Goal: Browse casually

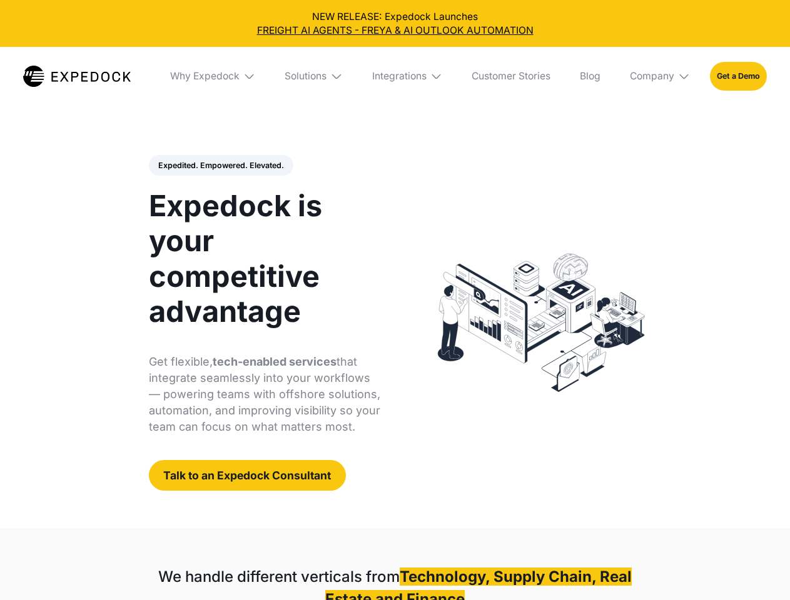
select select
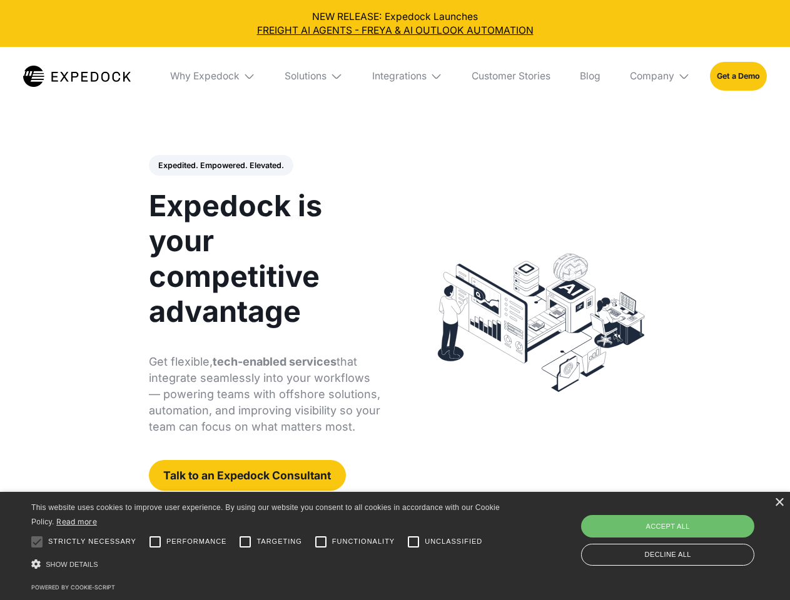
click at [394, 76] on div "Integrations" at bounding box center [399, 76] width 54 height 13
click at [213, 76] on div "Why Expedock" at bounding box center [193, 76] width 69 height 13
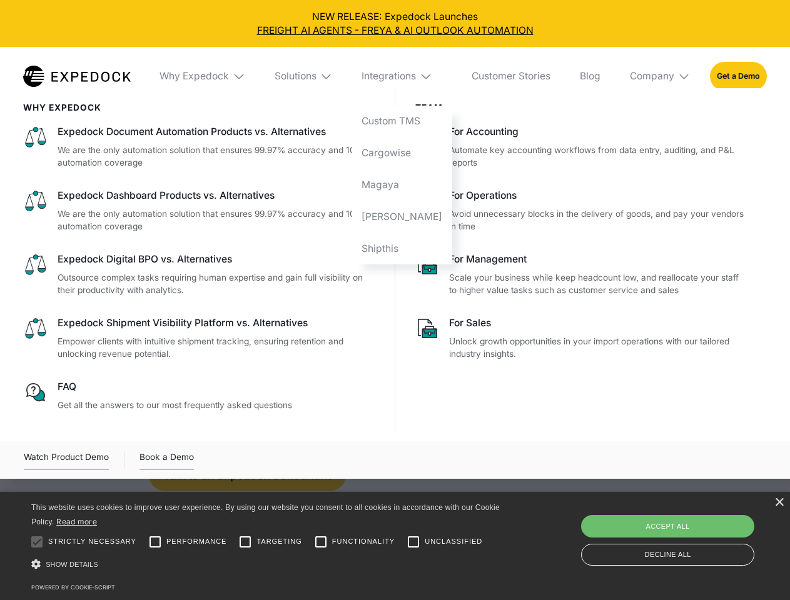
click at [314, 76] on div "Solutions" at bounding box center [295, 76] width 42 height 13
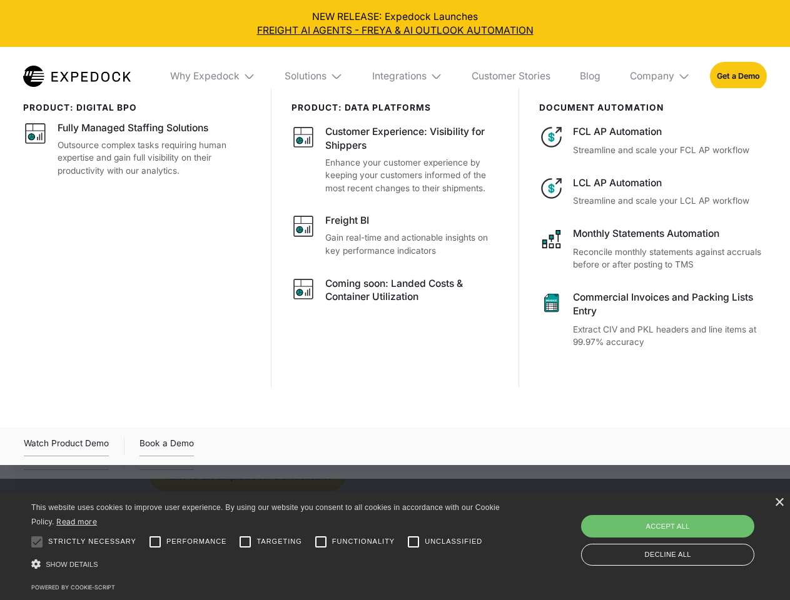
click at [408, 76] on div "Integrations" at bounding box center [399, 76] width 54 height 13
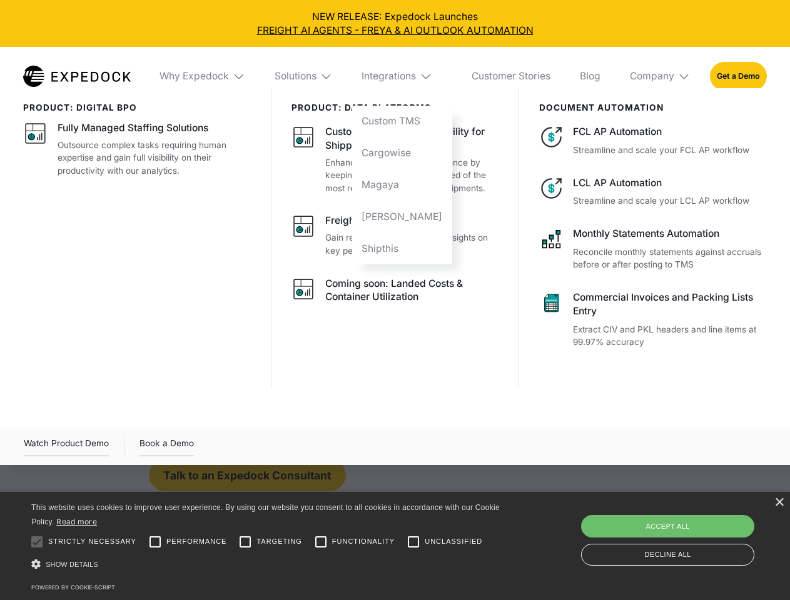
click at [660, 76] on div "Company" at bounding box center [651, 76] width 44 height 13
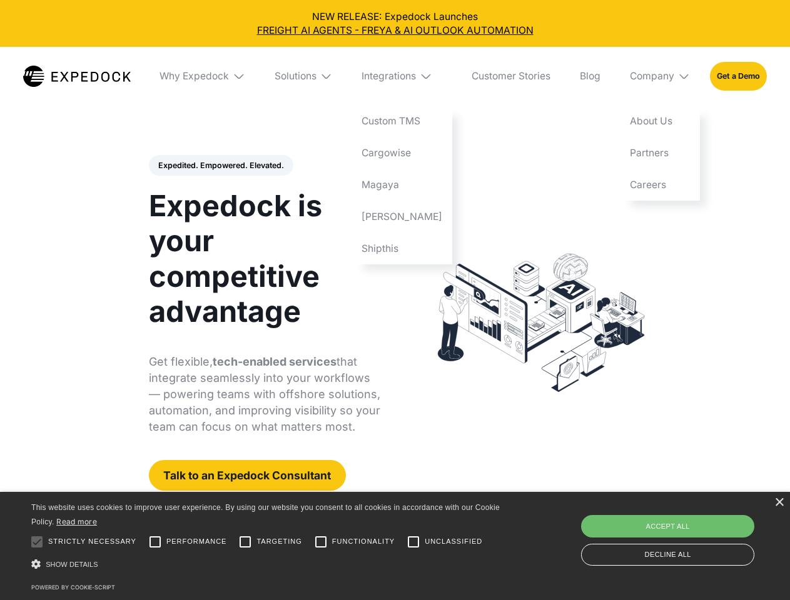
click at [220, 166] on div "Expedited. Empowered. Elevated. Automate Freight Document Extraction at 99.97% …" at bounding box center [265, 323] width 232 height 336
click at [37, 542] on div at bounding box center [36, 541] width 25 height 25
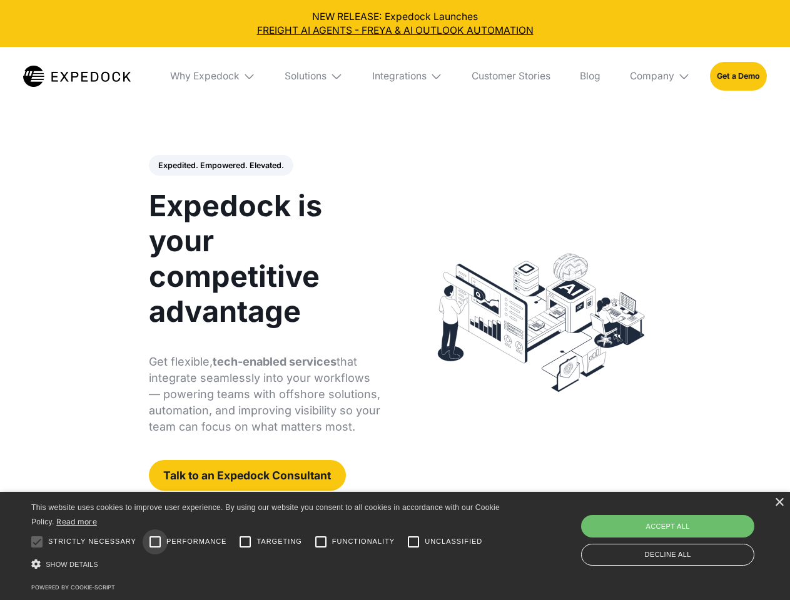
click at [155, 542] on input "Performance" at bounding box center [155, 541] width 25 height 25
checkbox input "true"
click at [245, 542] on input "Targeting" at bounding box center [245, 541] width 25 height 25
checkbox input "true"
click at [321, 542] on input "Functionality" at bounding box center [320, 541] width 25 height 25
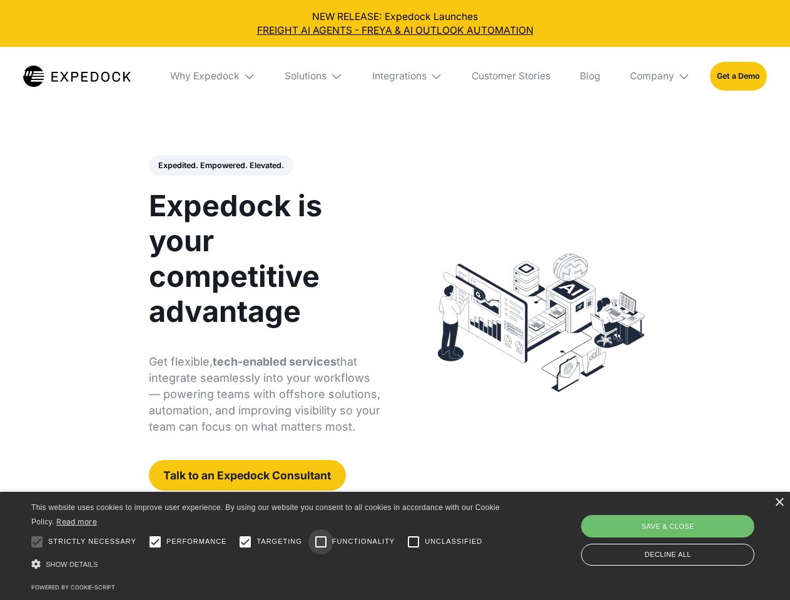
checkbox input "true"
